Goal: Navigation & Orientation: Go to known website

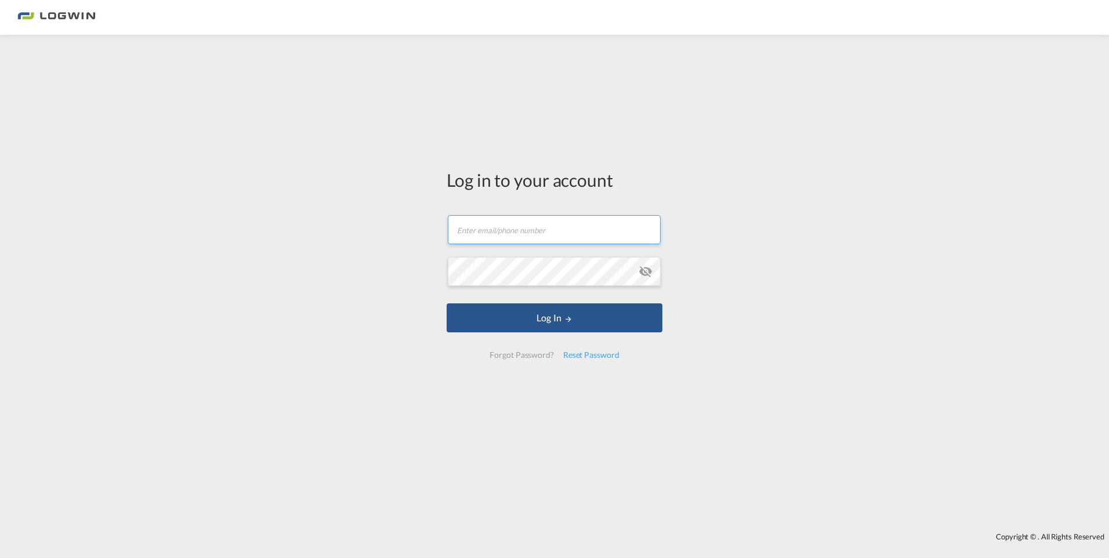
click at [512, 224] on input "text" at bounding box center [554, 229] width 213 height 29
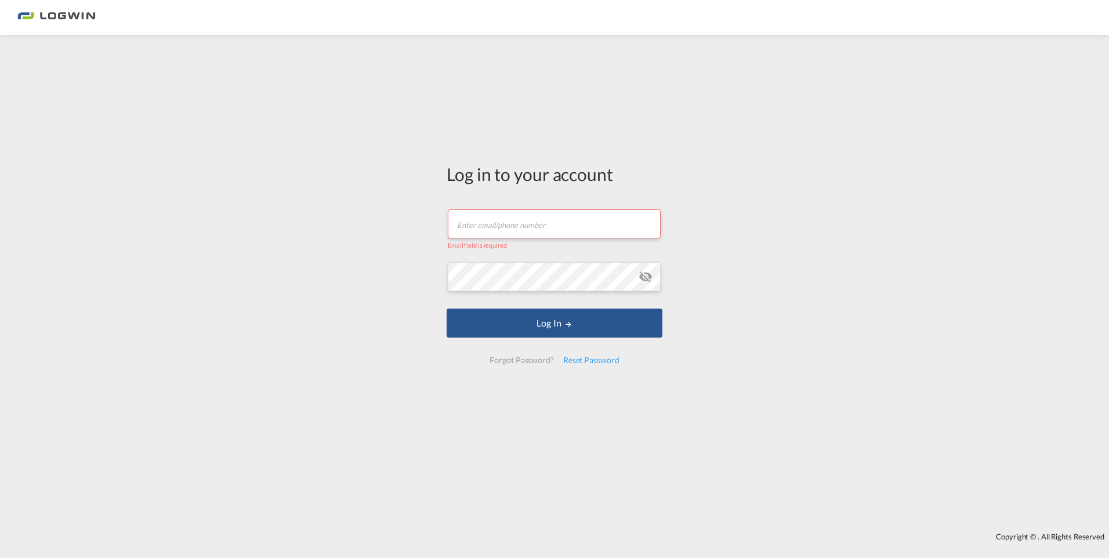
click at [66, 144] on div "Log in to your account Email field is required Password field is required Log I…" at bounding box center [554, 284] width 1109 height 486
click at [484, 220] on input "text" at bounding box center [554, 223] width 213 height 29
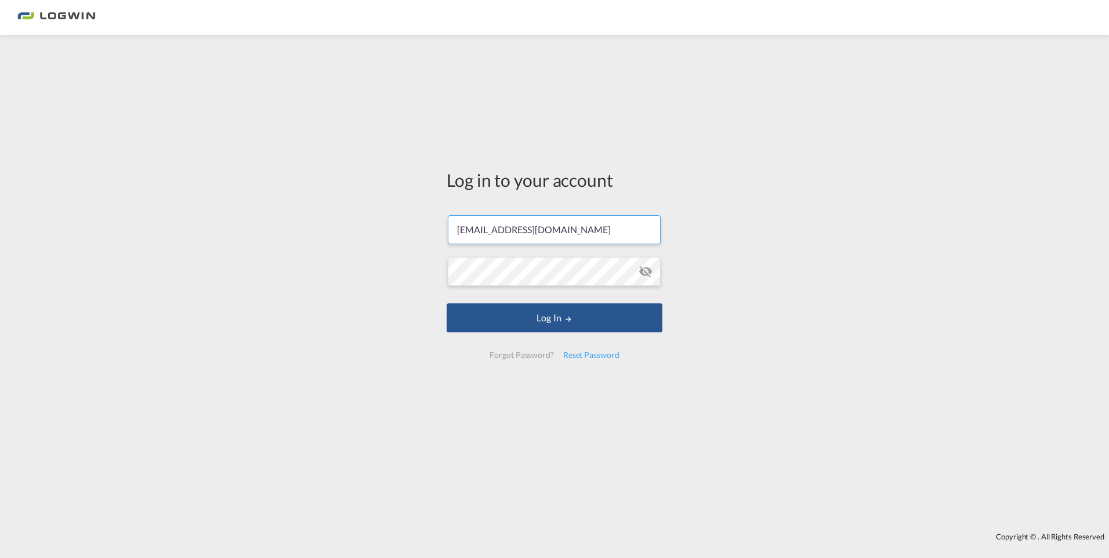
type input "[EMAIL_ADDRESS][DOMAIN_NAME]"
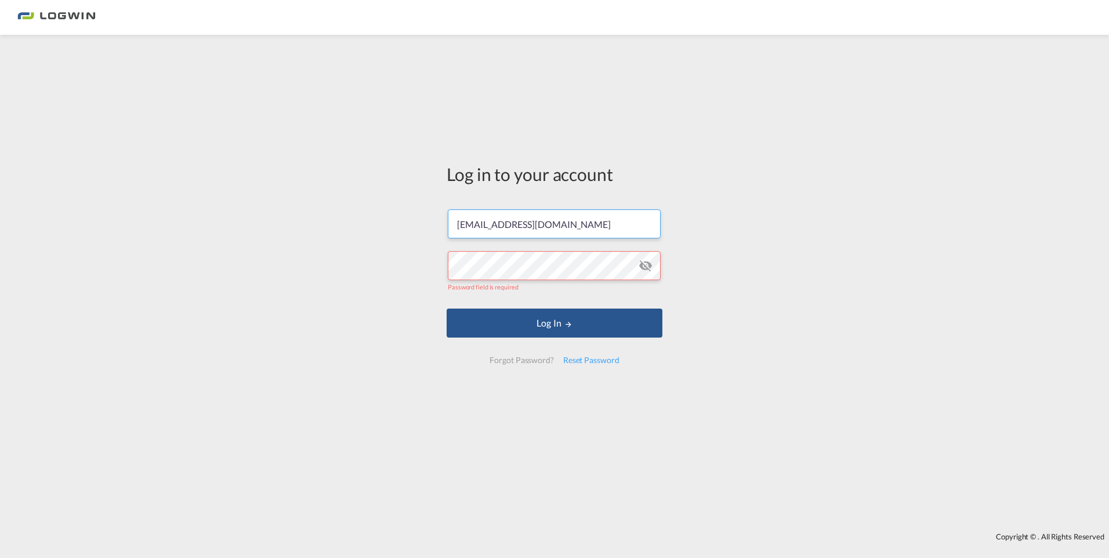
drag, startPoint x: 614, startPoint y: 222, endPoint x: -142, endPoint y: 191, distance: 756.6
click at [0, 191] on html "Log in to your account [EMAIL_ADDRESS][DOMAIN_NAME] Password field is required …" at bounding box center [554, 279] width 1109 height 558
drag, startPoint x: 512, startPoint y: 226, endPoint x: 19, endPoint y: 245, distance: 493.5
click at [19, 244] on div "Log in to your account [EMAIL_ADDRESS][DOMAIN_NAME] Password field is required …" at bounding box center [554, 284] width 1109 height 486
drag, startPoint x: 644, startPoint y: 212, endPoint x: 626, endPoint y: 215, distance: 18.2
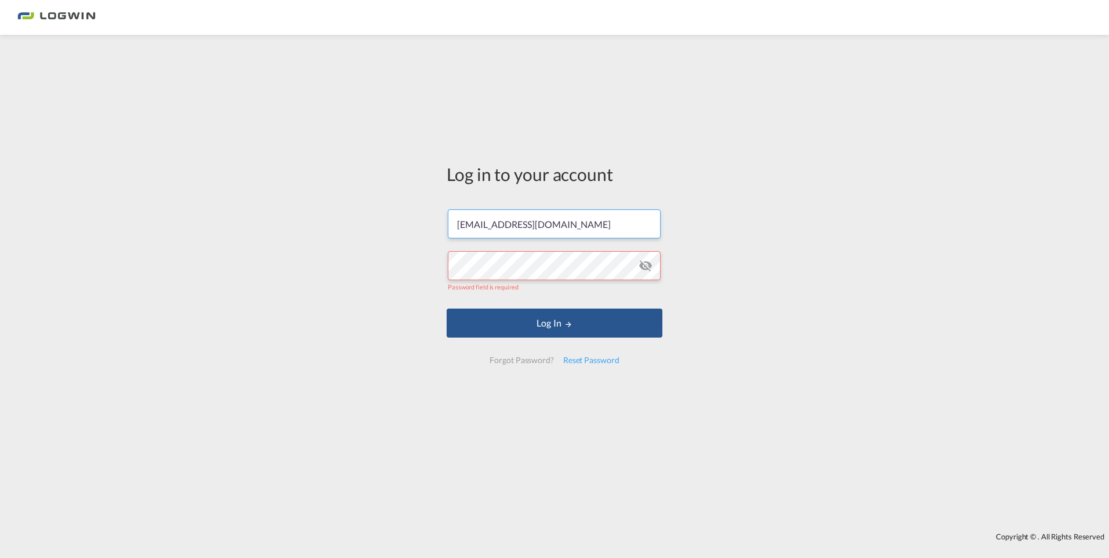
click at [630, 214] on input "[EMAIL_ADDRESS][DOMAIN_NAME]" at bounding box center [554, 223] width 213 height 29
drag, startPoint x: 614, startPoint y: 222, endPoint x: 273, endPoint y: 161, distance: 347.1
click at [273, 160] on div "Log in to your account [EMAIL_ADDRESS][DOMAIN_NAME] Password field is required …" at bounding box center [554, 284] width 1109 height 486
paste input "saumia.[PERSON_NAME]"
type input "[EMAIL_ADDRESS][PERSON_NAME][DOMAIN_NAME]"
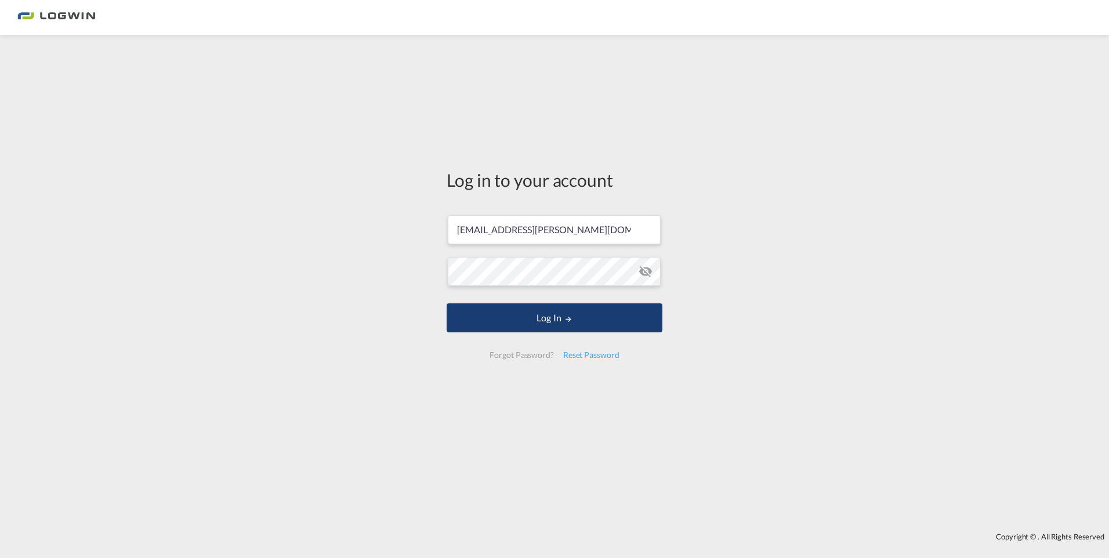
click at [512, 318] on button "Log In" at bounding box center [555, 317] width 216 height 29
